Goal: Task Accomplishment & Management: Complete application form

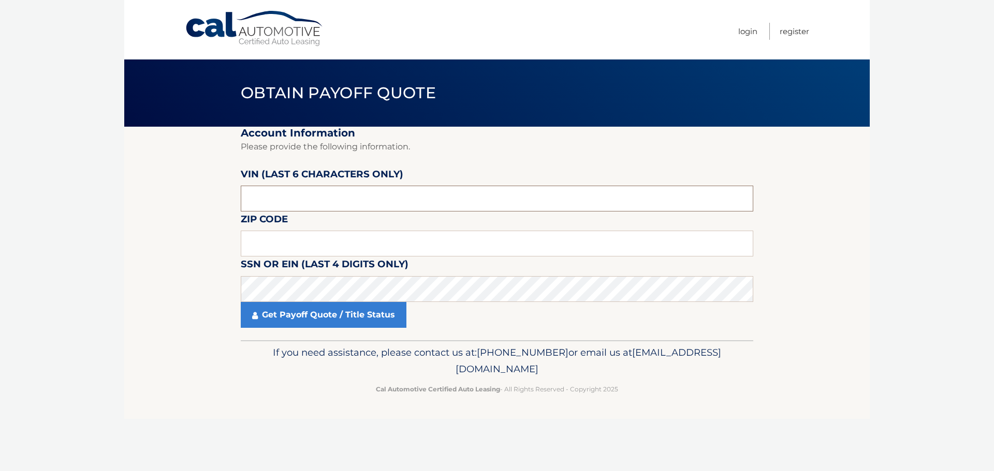
click at [405, 198] on input "text" at bounding box center [497, 199] width 512 height 26
click at [401, 189] on input "text" at bounding box center [497, 199] width 512 height 26
type input "166533"
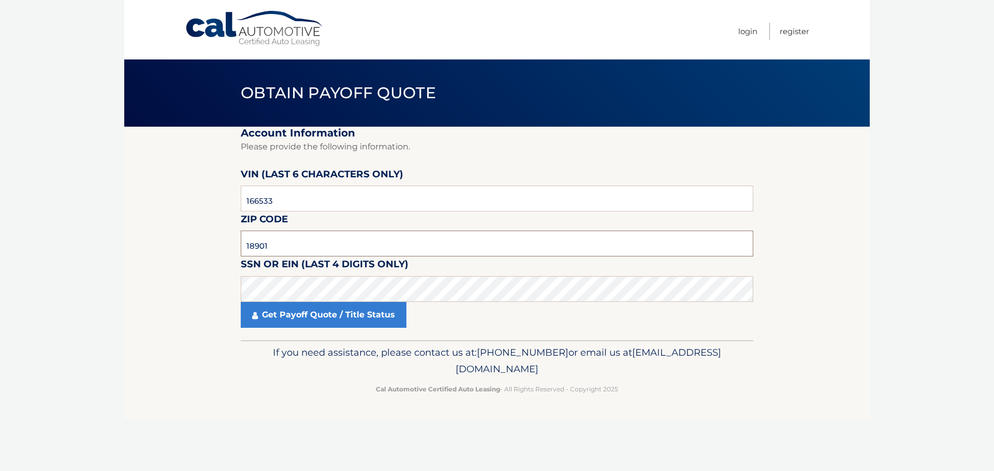
type input "18901"
click at [322, 332] on fieldset "Account Information Please provide the following information. VIN (last 6 chara…" at bounding box center [497, 234] width 512 height 214
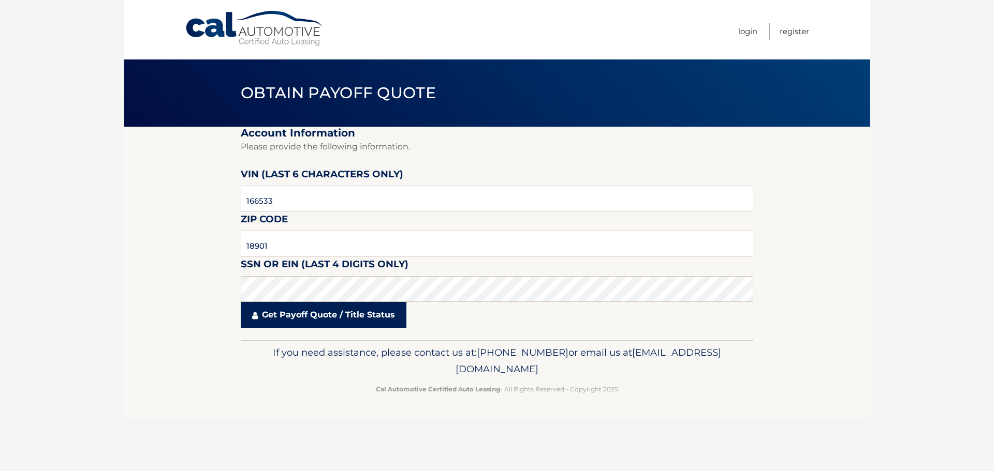
click at [328, 317] on link "Get Payoff Quote / Title Status" at bounding box center [324, 315] width 166 height 26
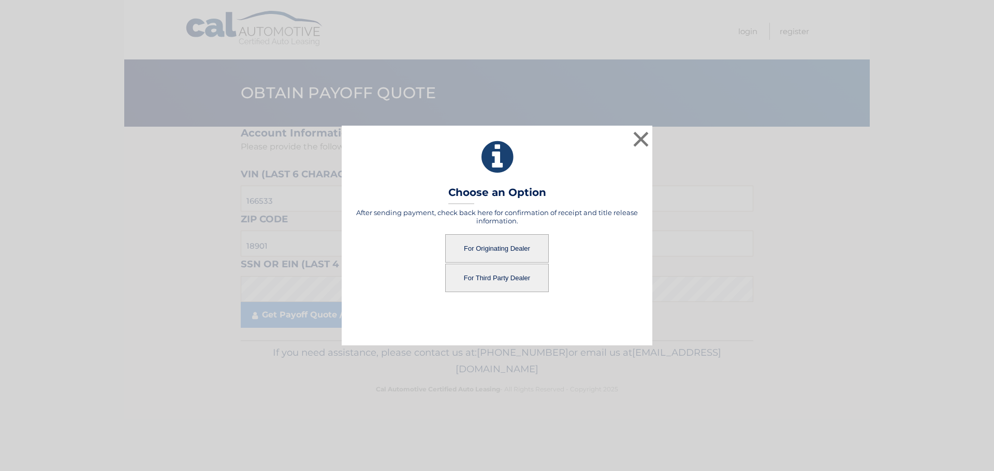
click at [503, 254] on button "For Originating Dealer" at bounding box center [496, 248] width 103 height 28
click at [502, 250] on button "For Originating Dealer" at bounding box center [496, 248] width 103 height 28
